Goal: Information Seeking & Learning: Learn about a topic

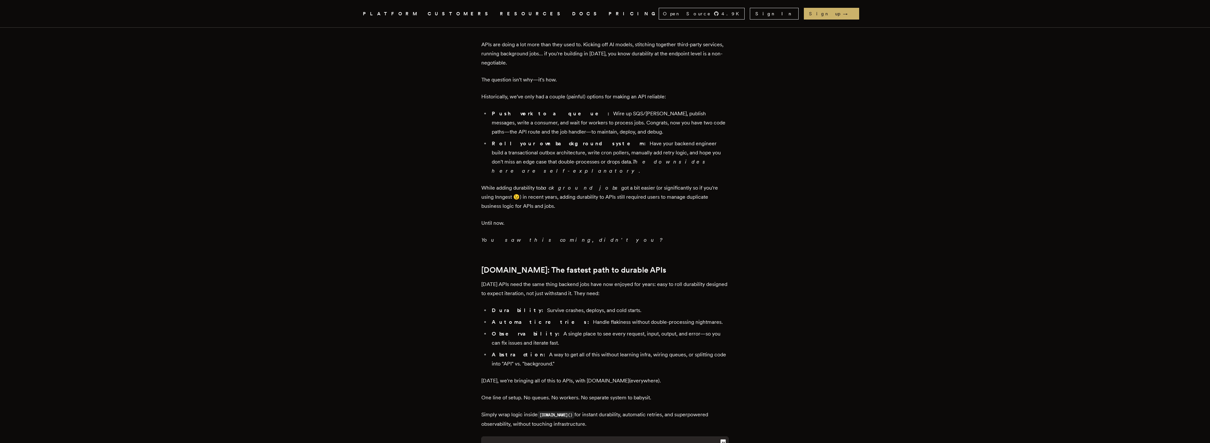
scroll to position [582, 0]
